Goal: Information Seeking & Learning: Check status

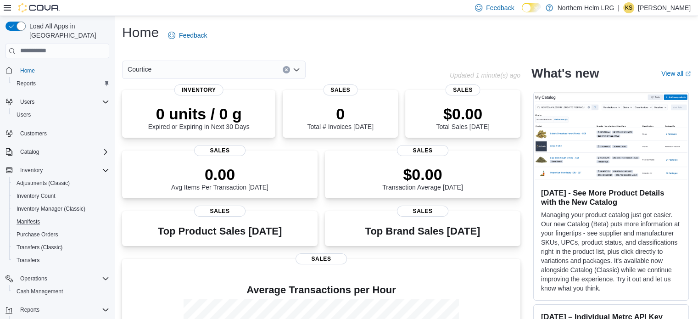
scroll to position [40, 0]
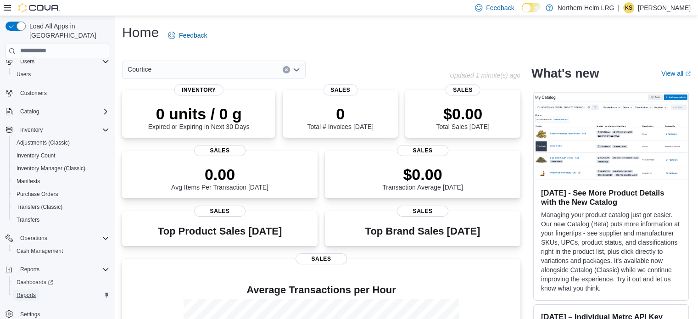
click at [28, 291] on span "Reports" at bounding box center [26, 294] width 19 height 7
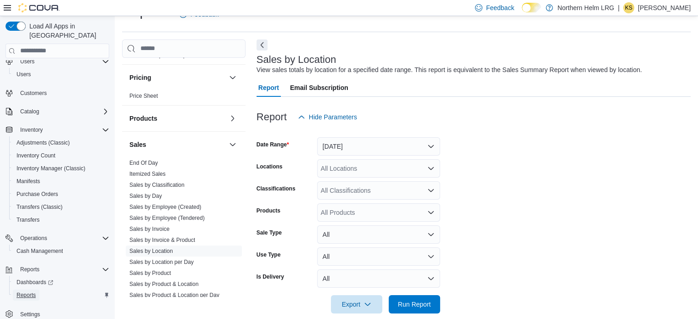
scroll to position [430, 0]
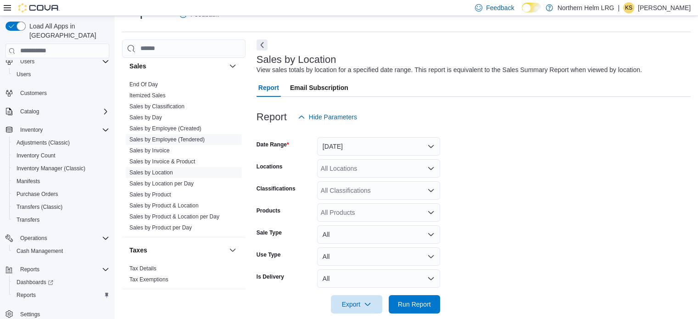
click at [158, 138] on link "Sales by Employee (Tendered)" at bounding box center [166, 139] width 75 height 6
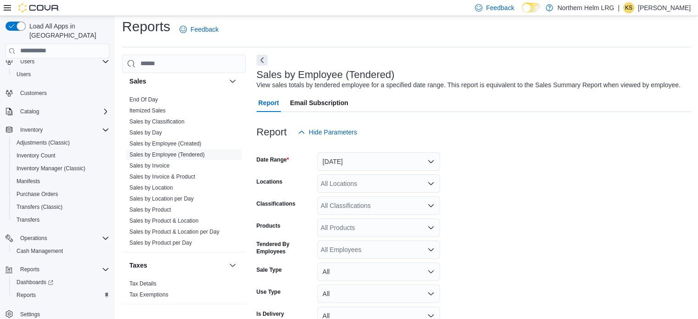
scroll to position [21, 0]
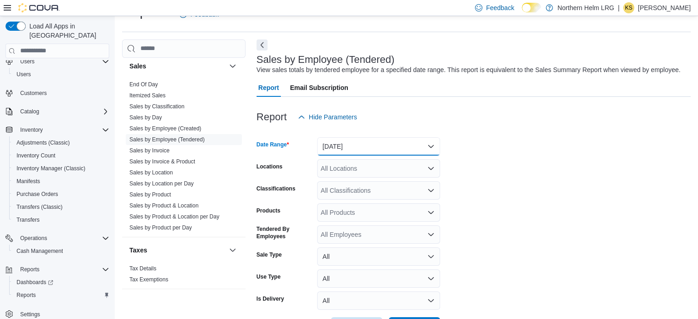
click at [392, 145] on button "Yesterday" at bounding box center [378, 146] width 123 height 18
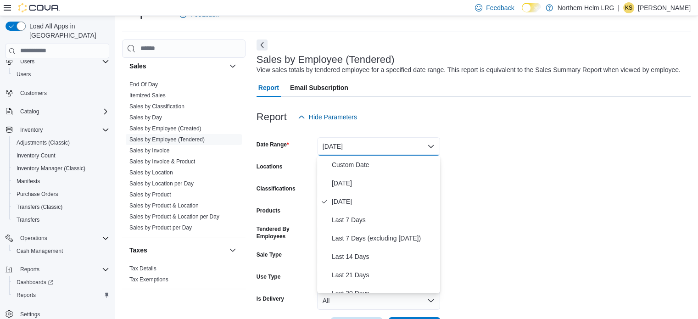
click at [629, 235] on form "Date Range Yesterday Locations All Locations Classifications All Classification…" at bounding box center [473, 230] width 434 height 209
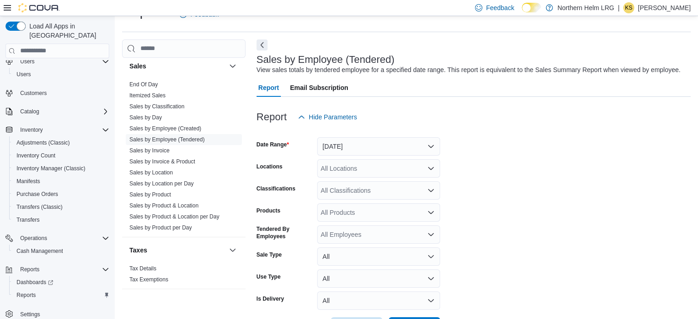
scroll to position [56, 0]
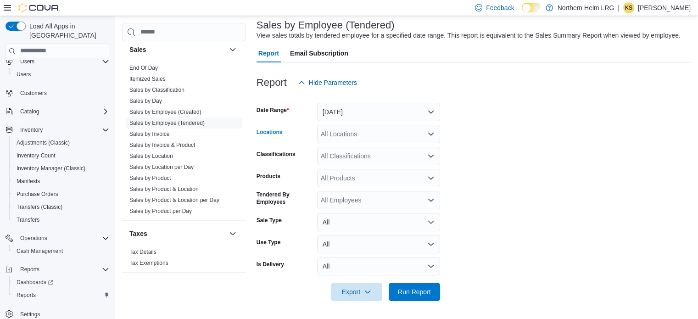
click at [434, 132] on icon "Open list of options" at bounding box center [430, 133] width 7 height 7
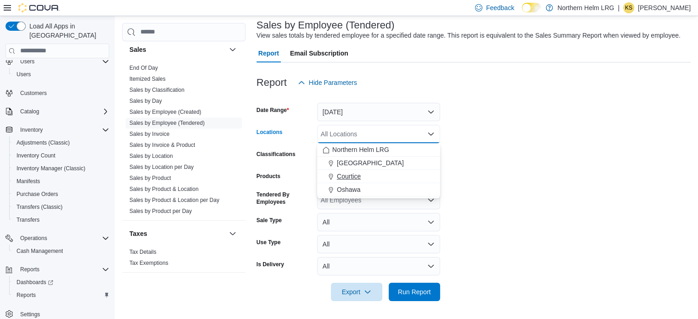
click at [392, 174] on div "Courtice" at bounding box center [379, 176] width 112 height 9
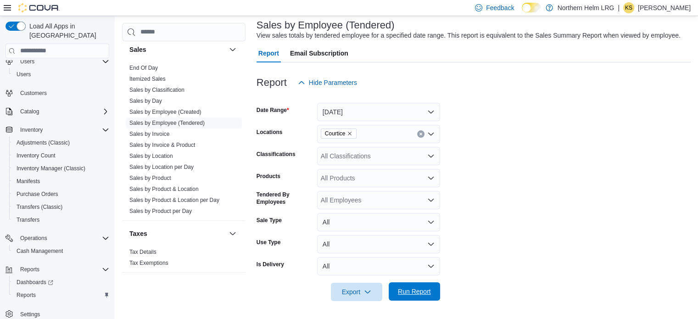
click at [406, 296] on span "Run Report" at bounding box center [414, 291] width 40 height 18
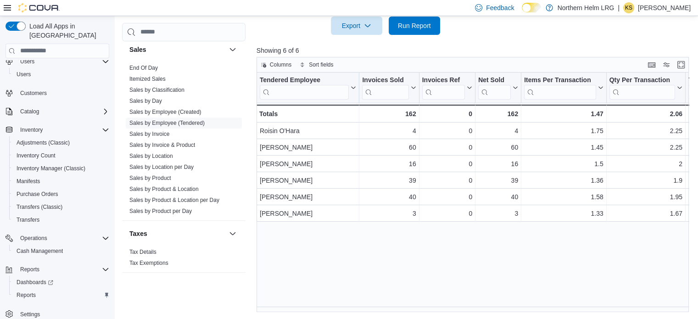
click at [677, 7] on p "Katrina Sirota" at bounding box center [664, 7] width 53 height 11
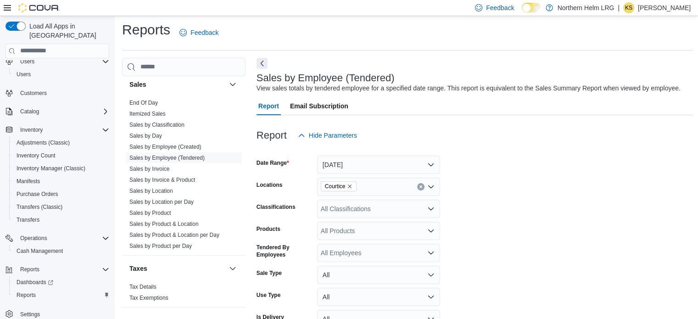
click at [657, 6] on p "Katrina Sirota" at bounding box center [664, 7] width 53 height 11
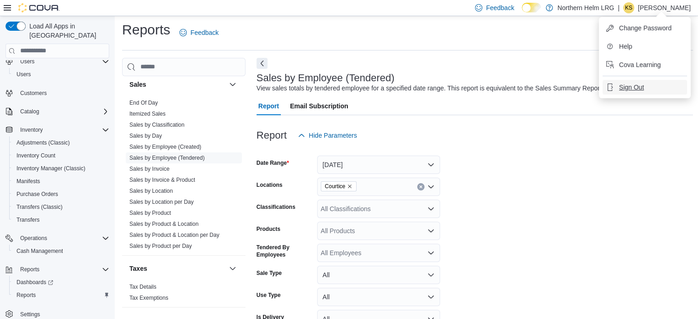
click at [639, 86] on span "Sign Out" at bounding box center [631, 87] width 25 height 9
